Goal: Task Accomplishment & Management: Manage account settings

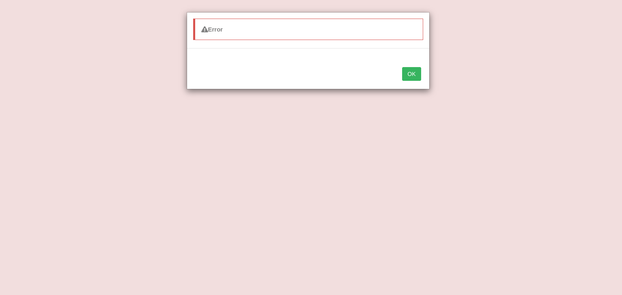
click at [410, 73] on button "OK" at bounding box center [411, 74] width 19 height 14
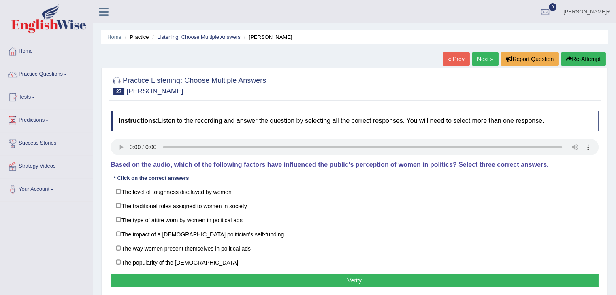
click at [59, 23] on img at bounding box center [48, 18] width 75 height 29
